Goal: Task Accomplishment & Management: Use online tool/utility

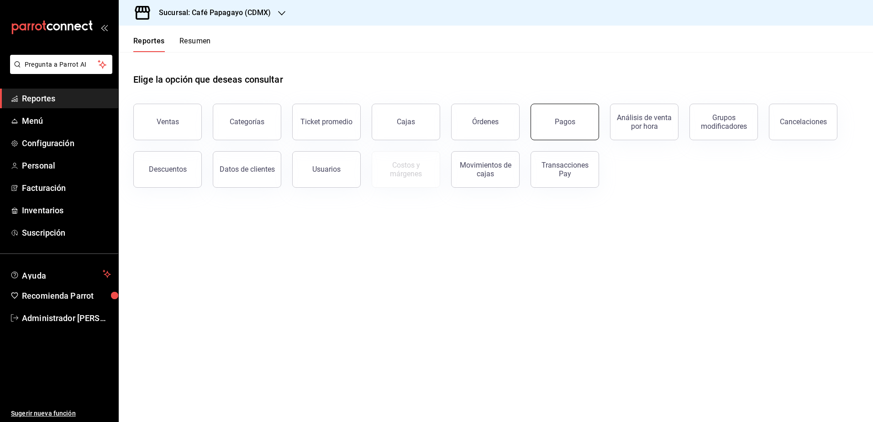
click at [570, 122] on div "Pagos" at bounding box center [565, 121] width 21 height 9
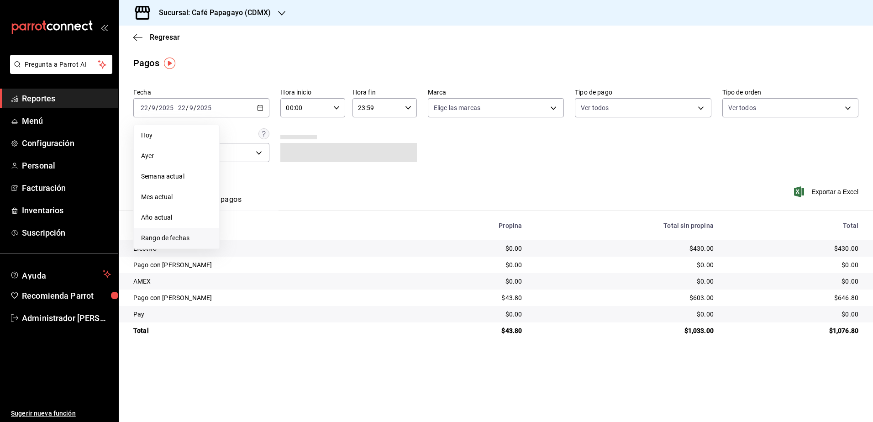
click at [171, 232] on li "Rango de fechas" at bounding box center [176, 238] width 85 height 21
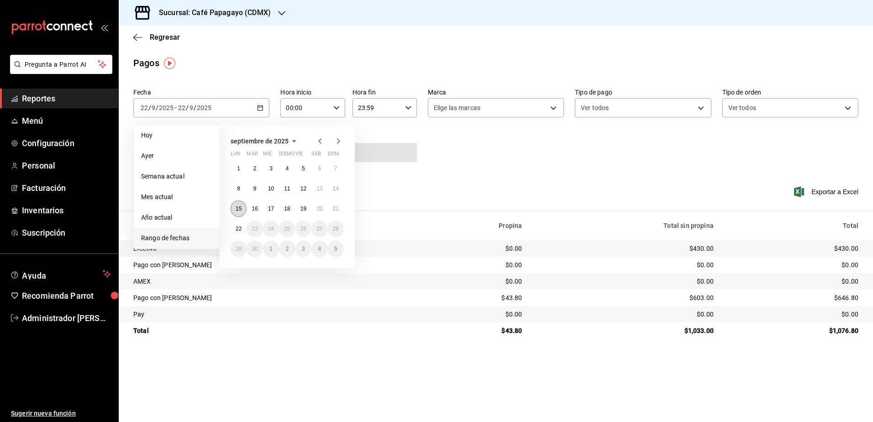
click at [233, 212] on button "15" at bounding box center [239, 209] width 16 height 16
click at [243, 208] on button "15" at bounding box center [239, 209] width 16 height 16
click at [336, 209] on abbr "21" at bounding box center [336, 209] width 6 height 6
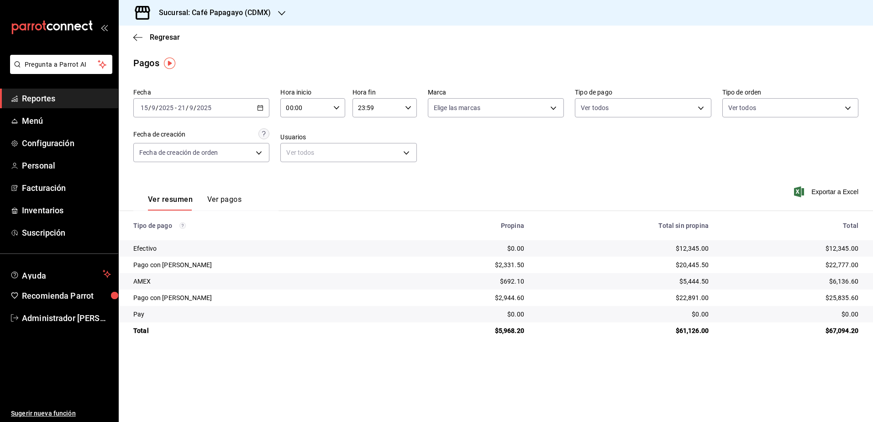
click at [831, 187] on span "Exportar a Excel" at bounding box center [827, 191] width 63 height 11
